Goal: Obtain resource: Obtain resource

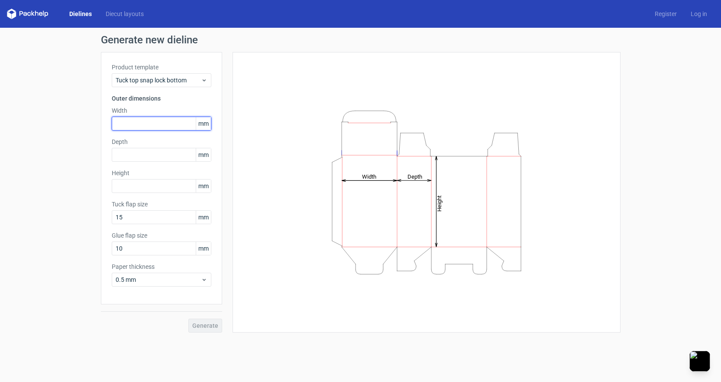
click at [145, 129] on input "text" at bounding box center [162, 124] width 100 height 14
type input "200"
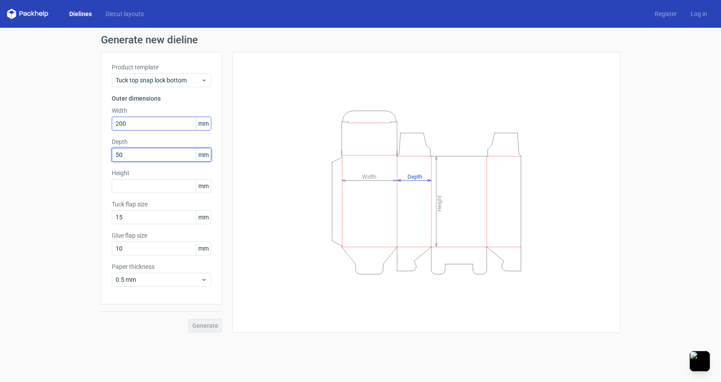
type input "50"
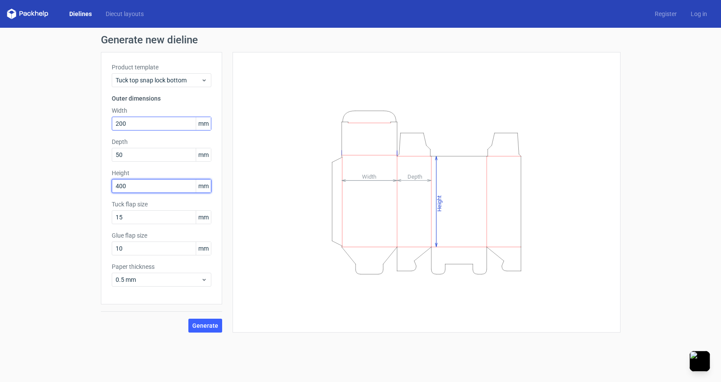
type input "400"
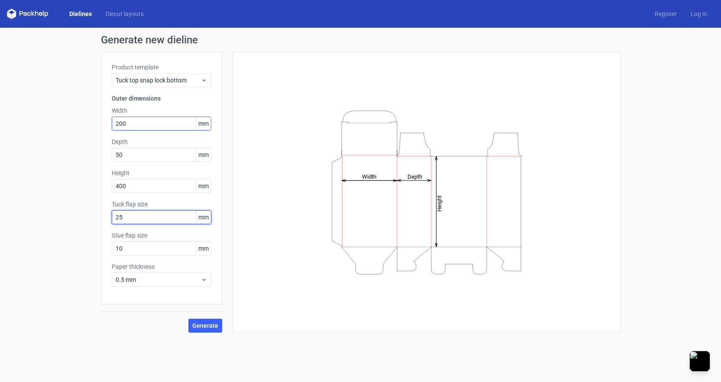
type input "25"
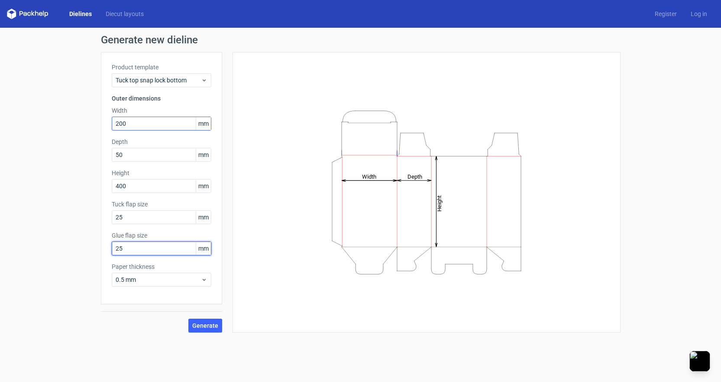
type input "25"
click at [205, 322] on span "Generate" at bounding box center [205, 325] width 26 height 6
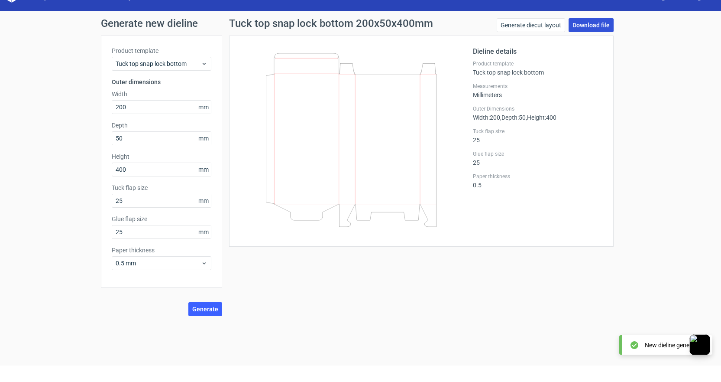
click at [585, 27] on link "Download file" at bounding box center [591, 25] width 45 height 14
click at [565, 123] on div "Dieline details Product template Tuck top snap lock bottom Measurements Millime…" at bounding box center [538, 140] width 130 height 189
click at [530, 26] on link "Generate diecut layout" at bounding box center [531, 25] width 68 height 14
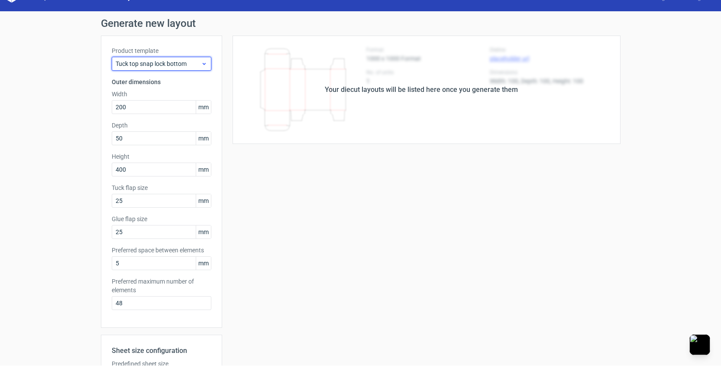
click at [144, 61] on span "Tuck top snap lock bottom" at bounding box center [158, 63] width 85 height 9
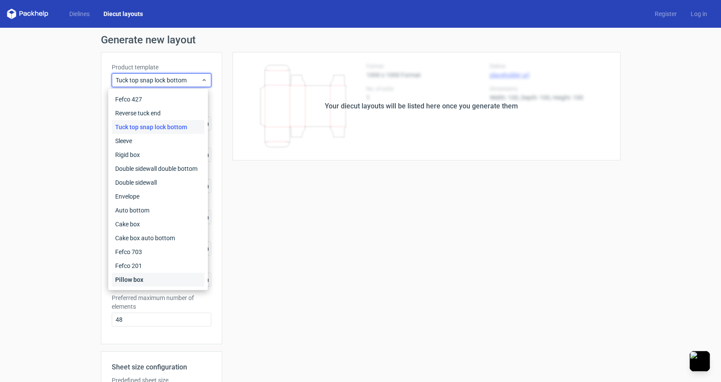
click at [145, 274] on div "Pillow box" at bounding box center [158, 279] width 93 height 14
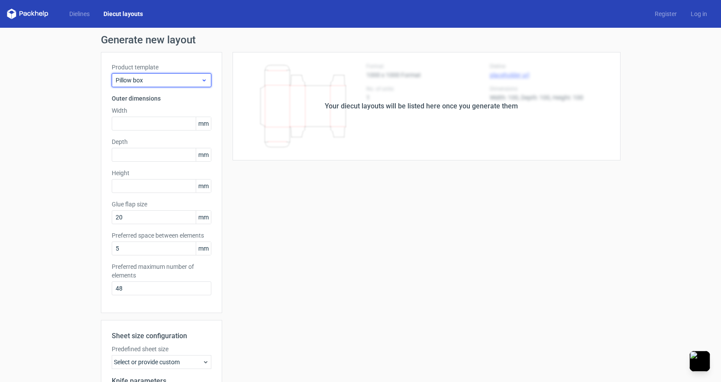
click at [167, 82] on span "Pillow box" at bounding box center [158, 80] width 85 height 9
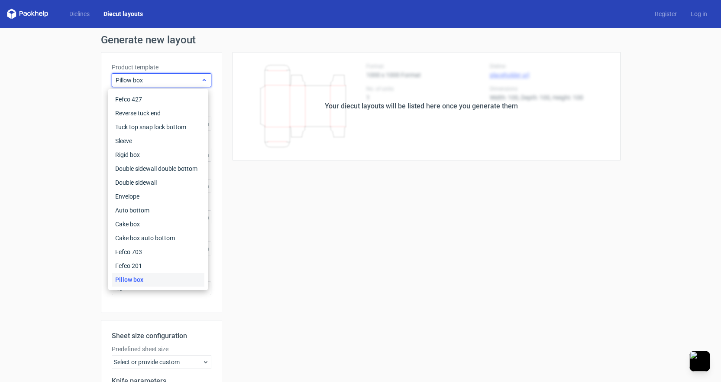
click at [167, 82] on span "Pillow box" at bounding box center [158, 80] width 85 height 9
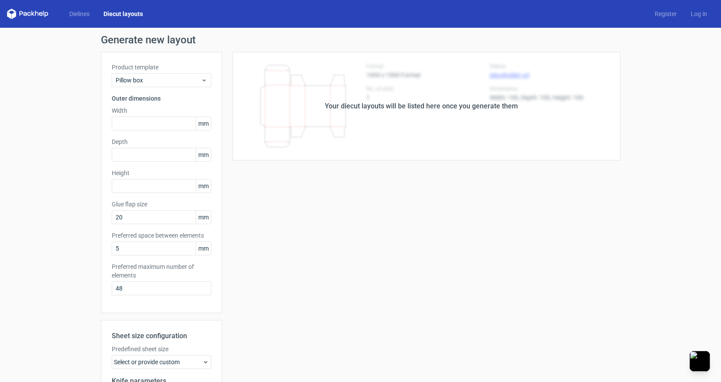
click at [466, 267] on div "Your diecut layouts will be listed here once you generate them Height Depth Wid…" at bounding box center [421, 271] width 398 height 439
click at [458, 112] on div "Your diecut layouts will be listed here once you generate them" at bounding box center [421, 106] width 398 height 108
click at [458, 109] on div "Your diecut layouts will be listed here once you generate them" at bounding box center [421, 106] width 193 height 10
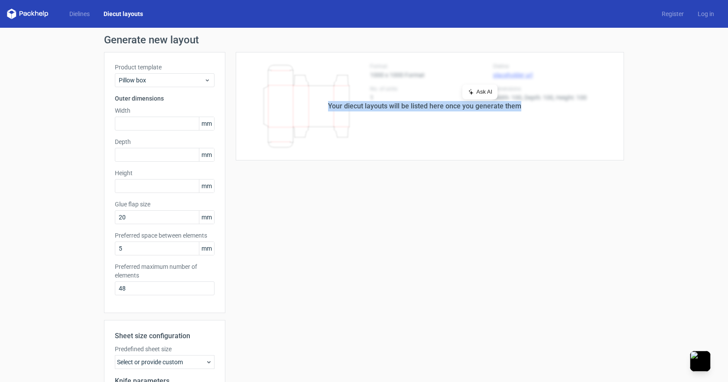
click at [458, 109] on div "Your diecut layouts will be listed here once you generate them" at bounding box center [424, 106] width 193 height 10
click at [372, 285] on div "Your diecut layouts will be listed here once you generate them Height Depth Wid…" at bounding box center [424, 271] width 398 height 439
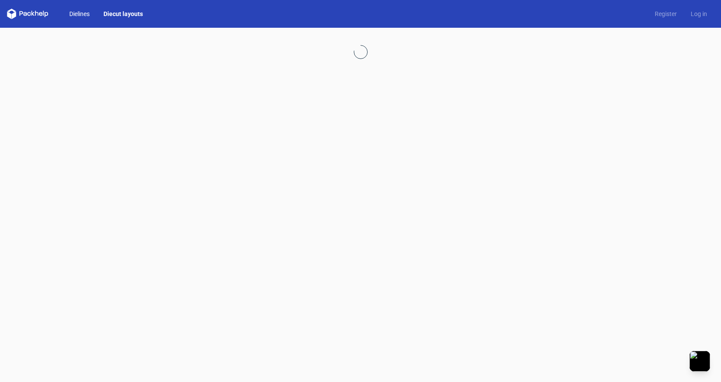
click at [79, 13] on link "Dielines" at bounding box center [79, 14] width 34 height 9
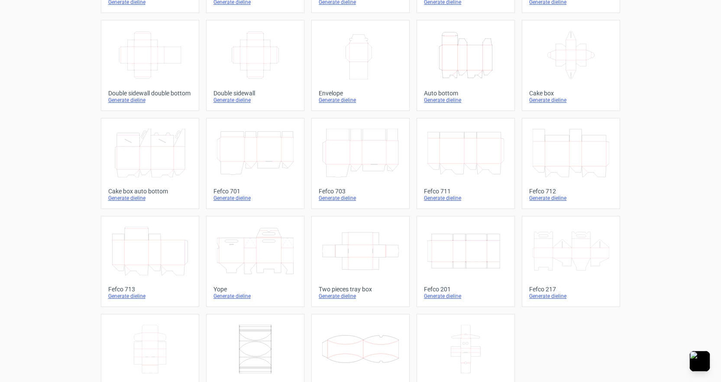
scroll to position [160, 0]
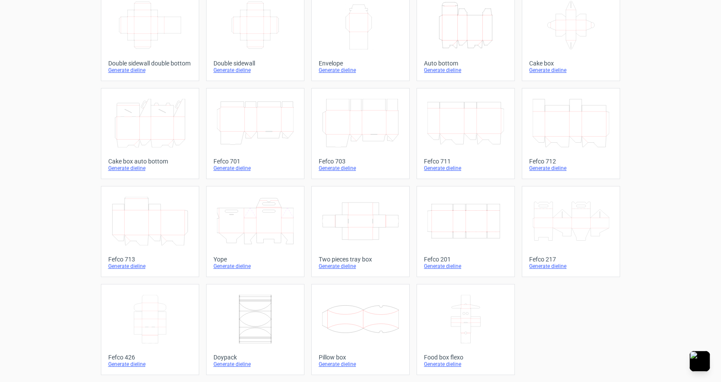
click at [253, 220] on icon at bounding box center [255, 221] width 77 height 49
